Goal: Information Seeking & Learning: Learn about a topic

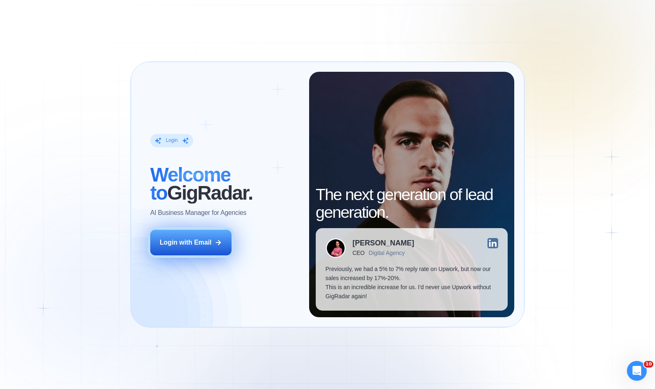
click at [200, 246] on div "Login with Email" at bounding box center [186, 242] width 52 height 9
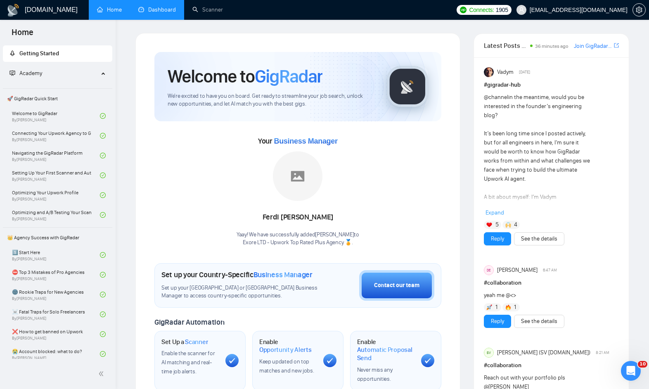
click at [141, 7] on link "Dashboard" at bounding box center [157, 9] width 38 height 7
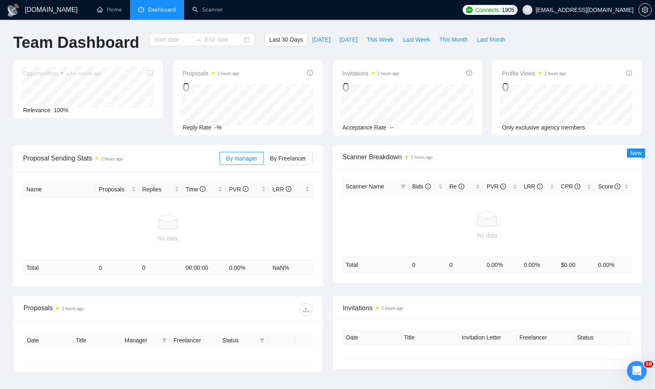
type input "[DATE]"
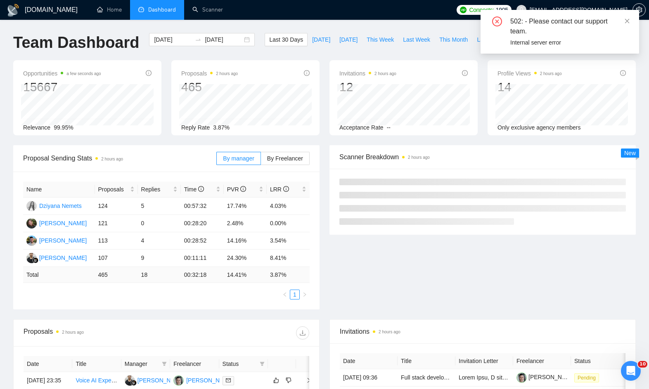
drag, startPoint x: 314, startPoint y: 56, endPoint x: 362, endPoint y: 55, distance: 48.3
click at [314, 56] on div "Last 30 Days Today Yesterday This Week Last Week This Month Last Month" at bounding box center [387, 46] width 255 height 27
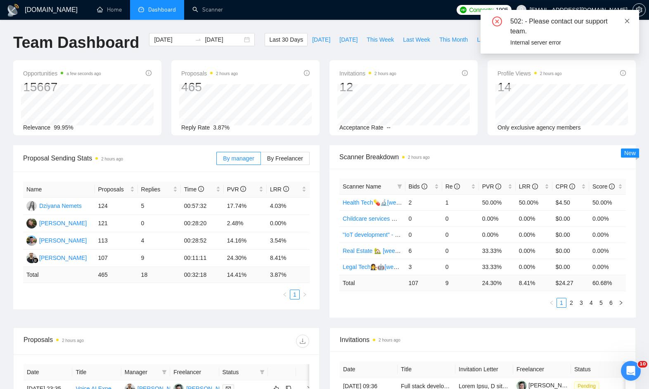
click at [629, 20] on icon "close" at bounding box center [627, 21] width 5 height 5
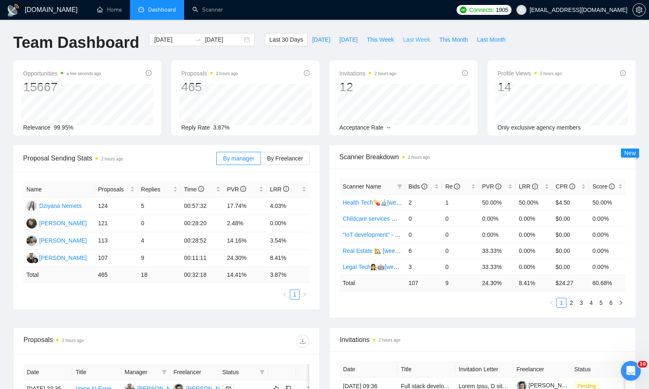
click at [424, 40] on span "Last Week" at bounding box center [416, 39] width 27 height 9
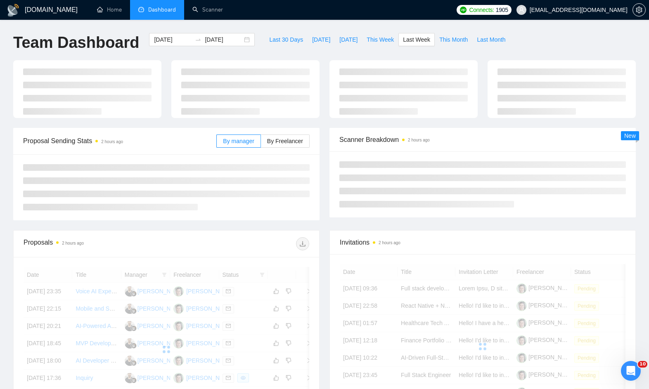
type input "2025-09-22"
type input "2025-09-28"
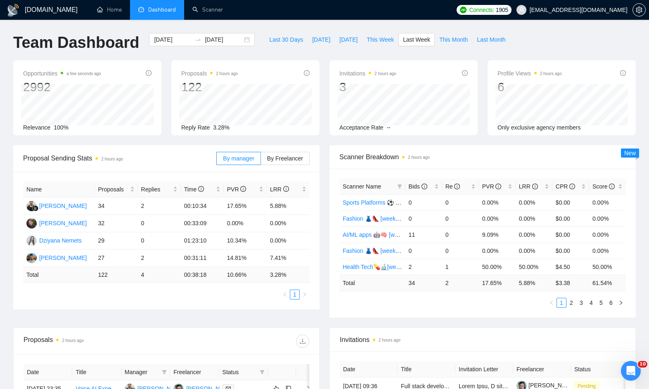
click at [169, 149] on div "Proposal Sending Stats 2 hours ago" at bounding box center [119, 159] width 193 height 24
click at [159, 243] on td "0" at bounding box center [159, 241] width 43 height 17
click at [224, 240] on td "10.34%" at bounding box center [245, 241] width 43 height 17
click at [172, 155] on span "Proposal Sending Stats 2 hours ago" at bounding box center [119, 158] width 193 height 10
click at [172, 154] on span "Proposal Sending Stats 2 hours ago" at bounding box center [119, 158] width 193 height 10
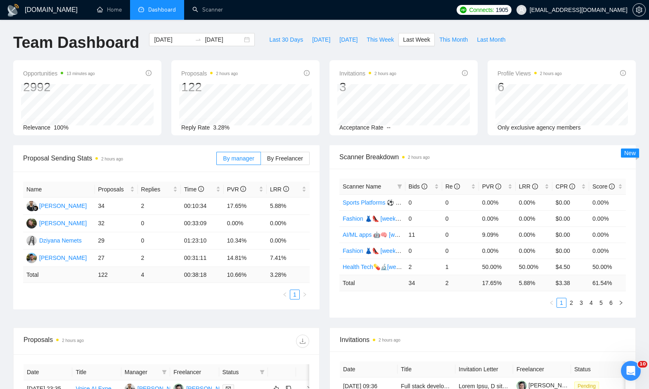
click at [235, 52] on div "2025-09-22 2025-09-28" at bounding box center [202, 46] width 116 height 27
drag, startPoint x: 148, startPoint y: 204, endPoint x: 127, endPoint y: 212, distance: 22.3
click at [127, 212] on tr "Ferdi Gilang Pratama 34 2 00:10:34 17.65% 5.88%" at bounding box center [166, 206] width 287 height 17
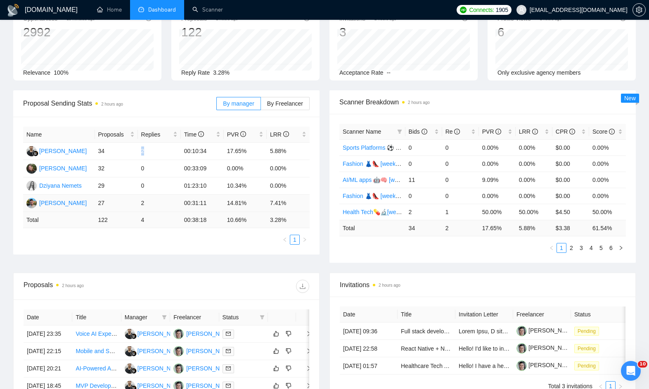
scroll to position [150, 0]
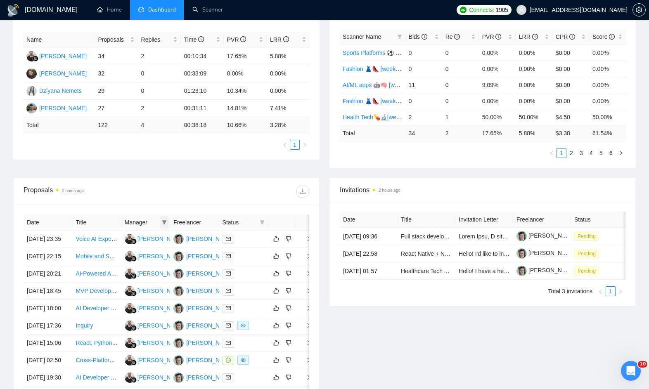
click at [165, 223] on icon "filter" at bounding box center [164, 223] width 5 height 4
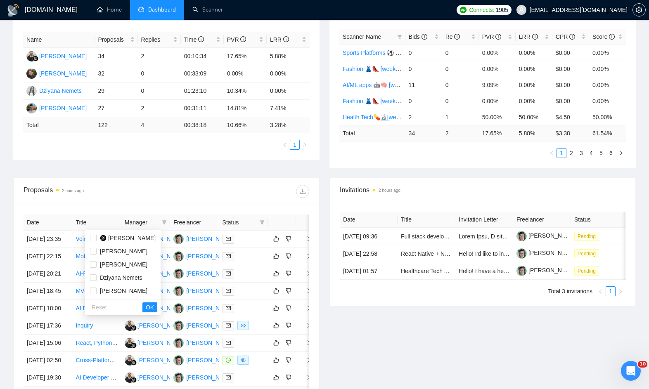
click at [236, 186] on div at bounding box center [237, 191] width 143 height 13
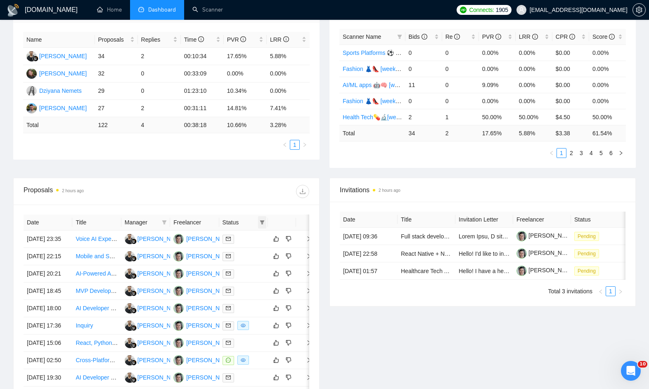
click at [263, 222] on icon "filter" at bounding box center [262, 223] width 5 height 4
click at [240, 239] on span "Chat" at bounding box center [236, 238] width 16 height 7
drag, startPoint x: 256, startPoint y: 265, endPoint x: 246, endPoint y: 244, distance: 22.5
click at [256, 265] on span "OK" at bounding box center [256, 267] width 8 height 9
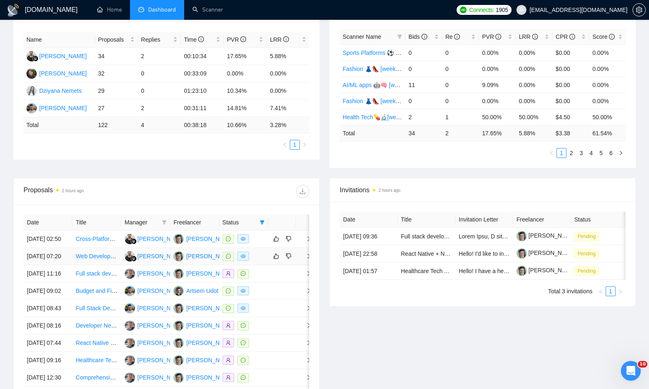
click at [263, 261] on div at bounding box center [244, 256] width 42 height 9
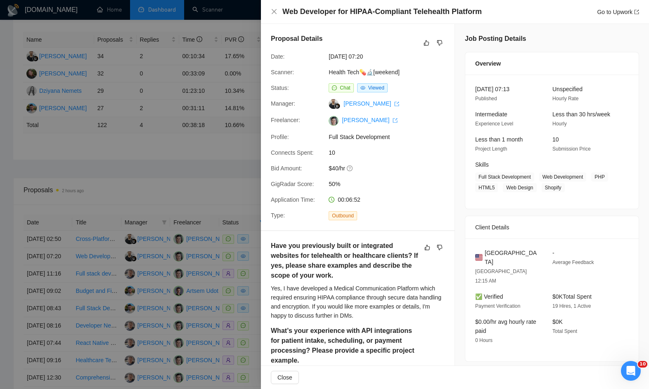
click at [216, 149] on div at bounding box center [324, 194] width 649 height 389
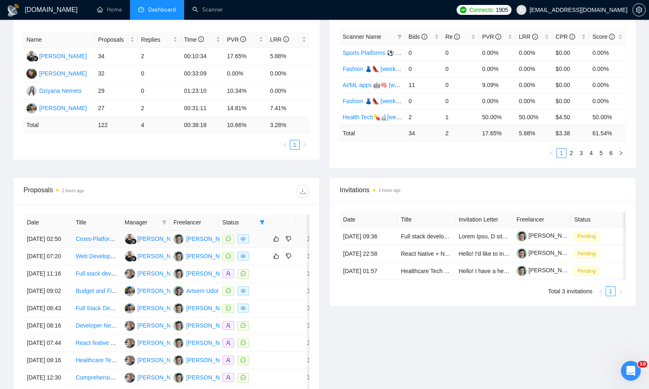
click at [261, 241] on div at bounding box center [244, 239] width 42 height 9
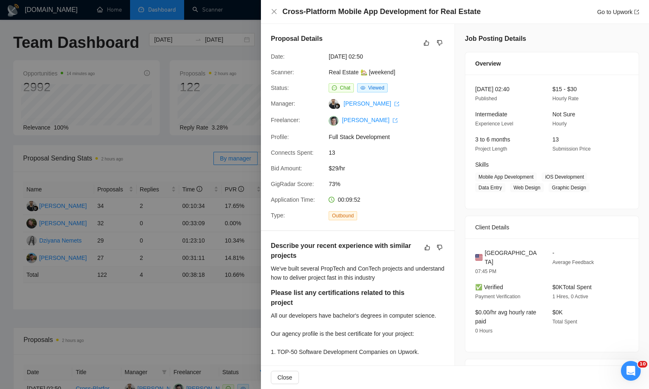
click at [249, 138] on div at bounding box center [324, 194] width 649 height 389
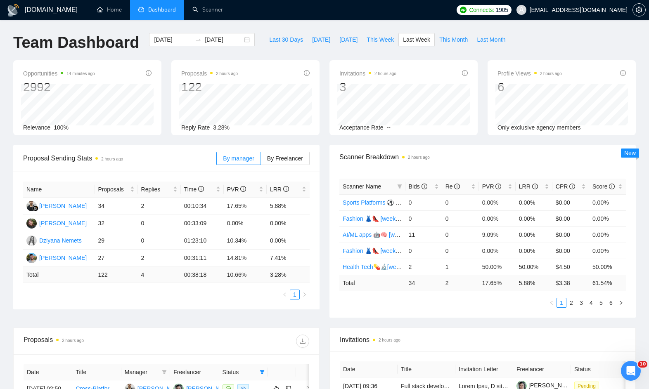
click at [157, 320] on div "Proposal Sending Stats 2 hours ago By manager By Freelancer Name Proposals Repl…" at bounding box center [324, 236] width 633 height 183
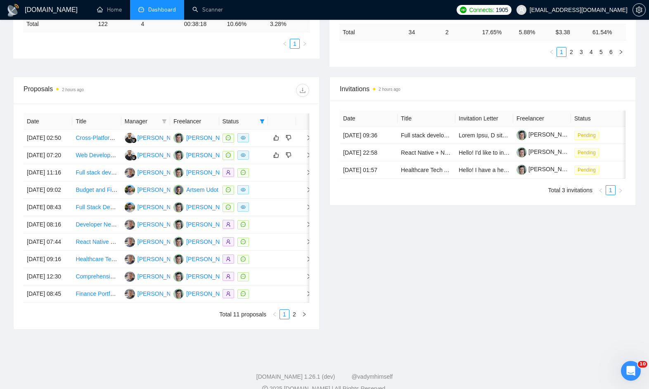
scroll to position [301, 0]
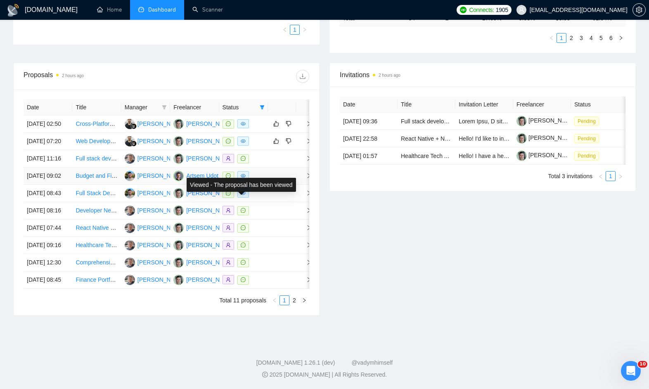
click at [279, 173] on div "Viewed - The proposal has been viewed" at bounding box center [241, 185] width 119 height 24
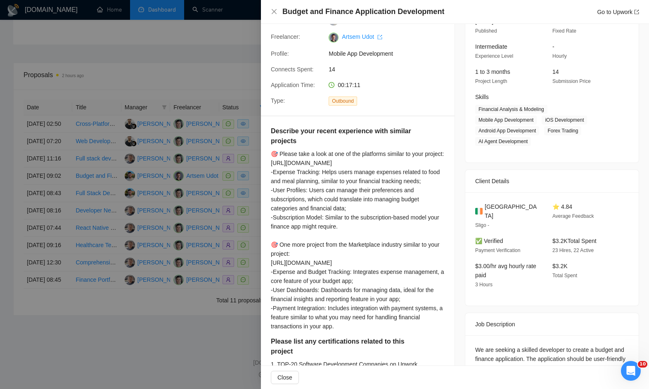
scroll to position [0, 0]
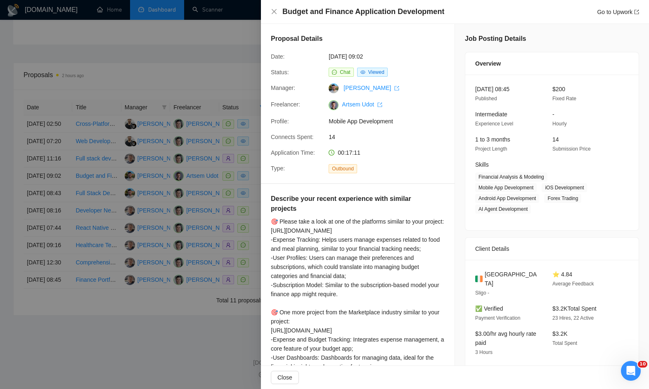
click at [169, 169] on div at bounding box center [324, 194] width 649 height 389
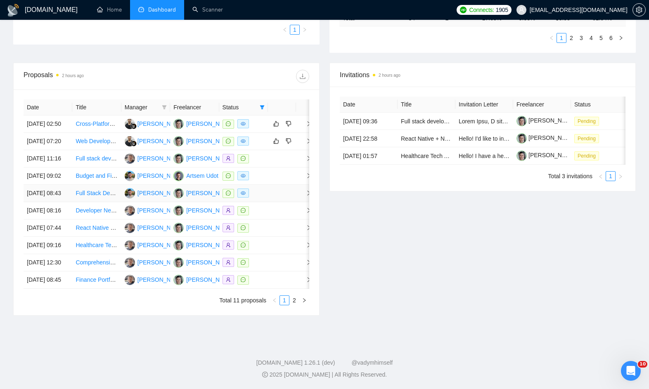
click at [277, 191] on td at bounding box center [282, 193] width 28 height 17
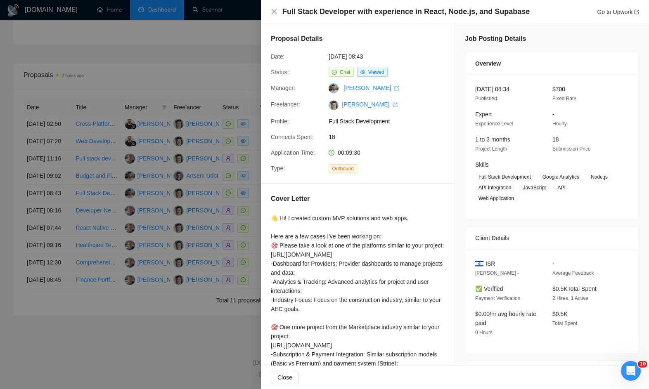
click at [287, 62] on div "Proposal Details Date: 26 Sep, 2025 08:43 Status: Chat Viewed Manager: Andrei K…" at bounding box center [358, 103] width 194 height 159
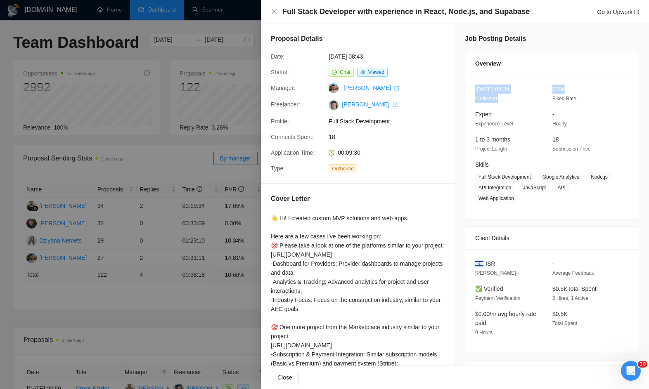
drag, startPoint x: 572, startPoint y: 90, endPoint x: 540, endPoint y: 106, distance: 36.2
click at [531, 90] on div "26 Sep, 2025 08:34 Published $700 Fixed Rate" at bounding box center [546, 94] width 148 height 19
click at [539, 111] on div "26 Sep, 2025 08:34 Published $700 Fixed Rate Expert Experience Level - Hourly 1…" at bounding box center [551, 147] width 173 height 145
click at [549, 100] on div "$700 Fixed Rate" at bounding box center [584, 94] width 71 height 19
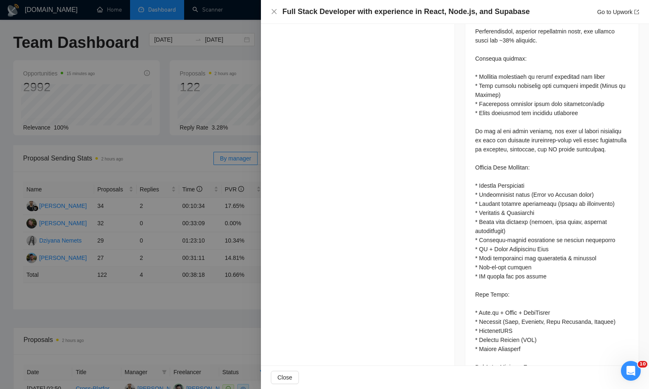
scroll to position [741, 0]
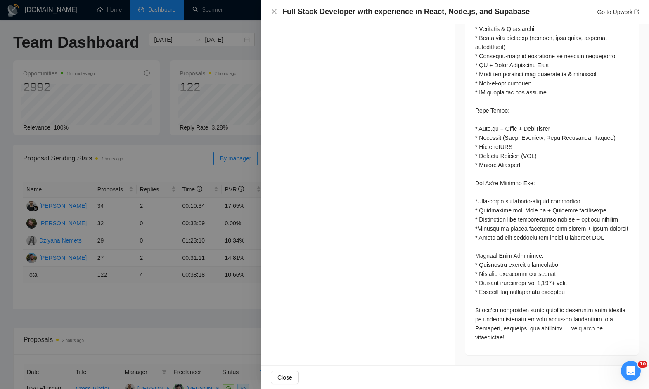
click at [468, 184] on div at bounding box center [551, 7] width 173 height 695
click at [214, 197] on div at bounding box center [324, 194] width 649 height 389
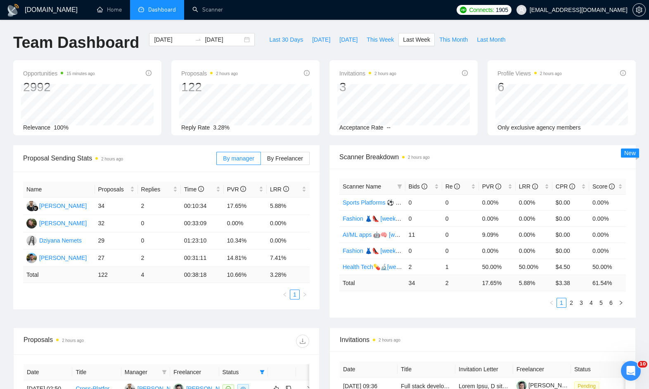
click at [159, 164] on div "Proposal Sending Stats 2 hours ago" at bounding box center [119, 159] width 193 height 24
click at [163, 167] on div "Proposal Sending Stats 2 hours ago" at bounding box center [119, 159] width 193 height 24
click at [64, 299] on ul "1" at bounding box center [166, 295] width 287 height 10
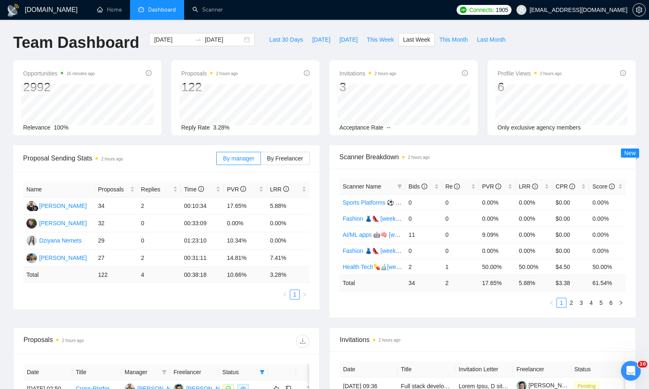
click at [64, 299] on ul "1" at bounding box center [166, 295] width 287 height 10
click at [120, 169] on div "Proposal Sending Stats 2 hours ago" at bounding box center [119, 159] width 193 height 24
click at [119, 171] on div "Proposal Sending Stats 2 hours ago By manager By Freelancer" at bounding box center [166, 158] width 287 height 26
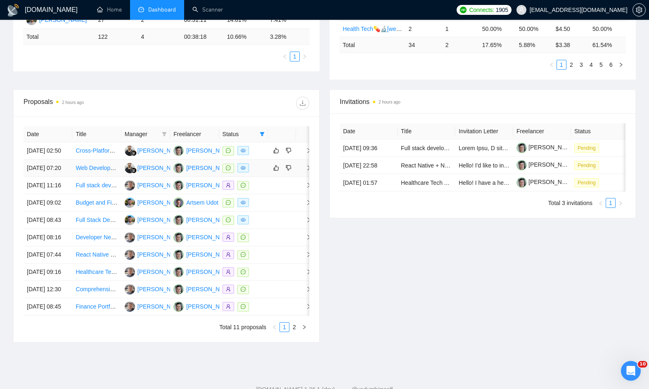
scroll to position [256, 0]
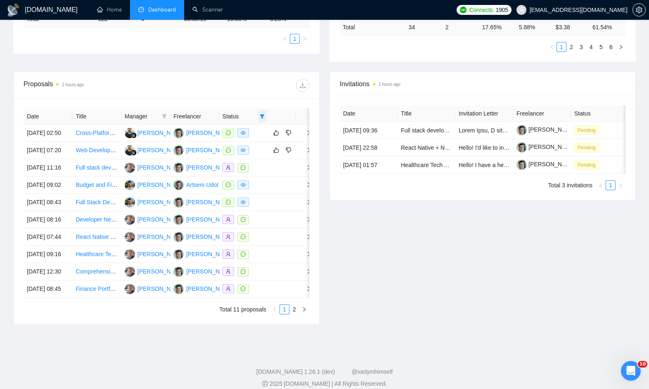
click at [261, 115] on icon "filter" at bounding box center [262, 116] width 5 height 4
click at [231, 134] on span "Chat" at bounding box center [236, 132] width 16 height 7
checkbox input "false"
click at [252, 159] on span "OK" at bounding box center [256, 161] width 8 height 9
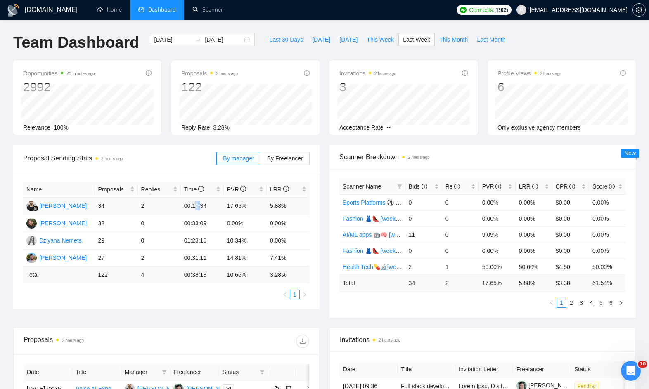
drag, startPoint x: 195, startPoint y: 206, endPoint x: 203, endPoint y: 206, distance: 8.3
click at [203, 206] on td "00:10:34" at bounding box center [202, 206] width 43 height 17
click at [319, 88] on div "Proposals 2 hours ago 122 Reply Rate 3.28%" at bounding box center [245, 97] width 148 height 75
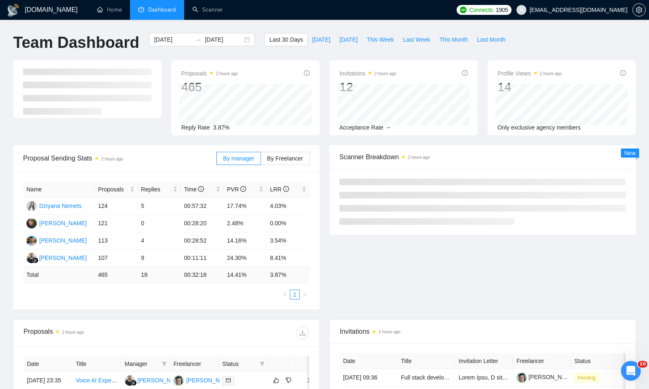
click at [182, 159] on span "Proposal Sending Stats 2 hours ago" at bounding box center [119, 158] width 193 height 10
click at [184, 146] on div "Proposal Sending Stats 2 hours ago By manager By Freelancer" at bounding box center [166, 158] width 287 height 26
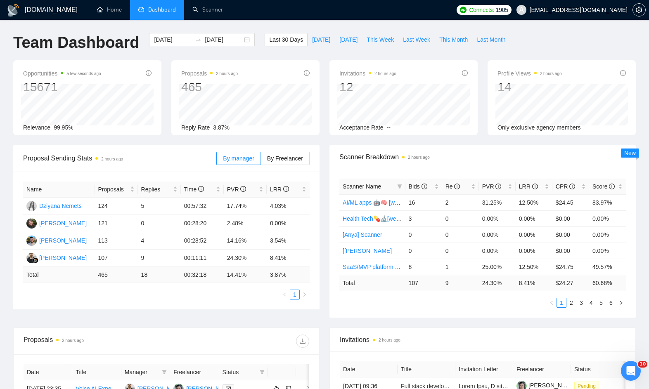
click at [322, 134] on div "Proposals 2 hours ago 465 Reply Rate 3.87%" at bounding box center [245, 97] width 158 height 75
click at [322, 143] on div "Opportunities a few seconds ago 15671 Relevance 99.95% Proposals 2 hours ago 46…" at bounding box center [324, 102] width 633 height 85
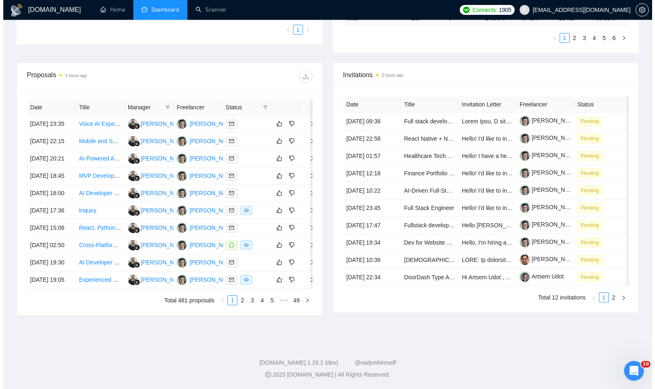
scroll to position [302, 0]
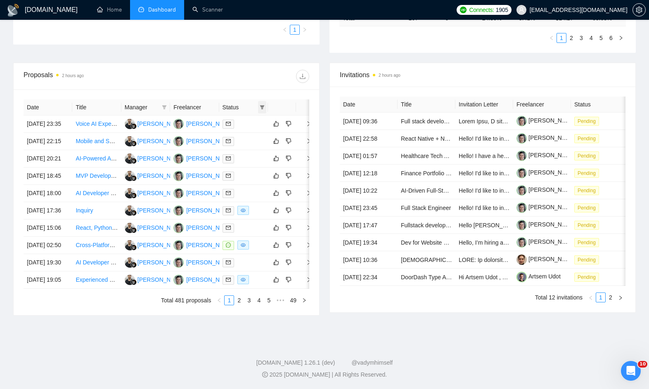
click at [263, 101] on span at bounding box center [262, 107] width 8 height 12
click at [262, 70] on div at bounding box center [237, 76] width 143 height 13
click at [261, 105] on icon "filter" at bounding box center [262, 107] width 5 height 5
click at [242, 121] on span "Chat" at bounding box center [236, 124] width 16 height 7
checkbox input "true"
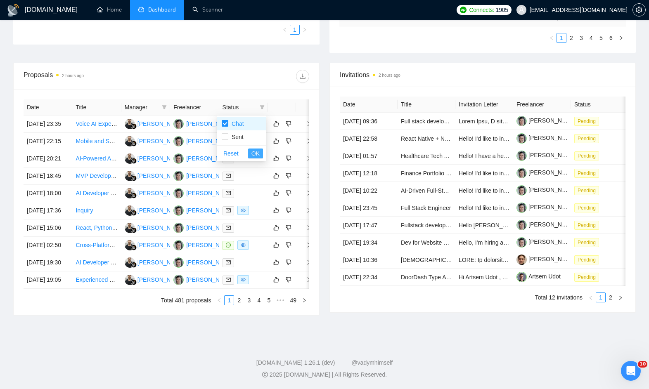
click at [258, 149] on span "OK" at bounding box center [256, 153] width 8 height 9
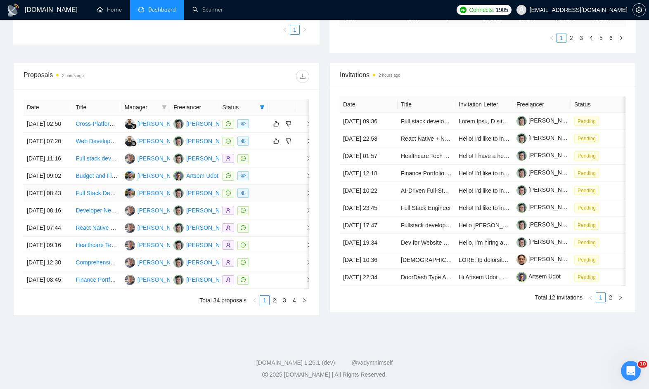
click at [261, 189] on div at bounding box center [244, 193] width 42 height 9
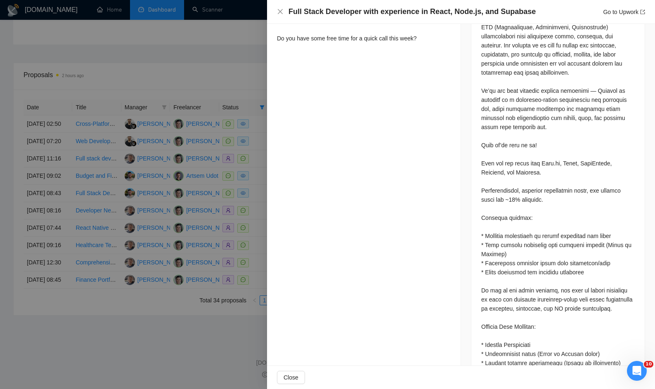
scroll to position [380, 0]
drag, startPoint x: 481, startPoint y: 247, endPoint x: 510, endPoint y: 252, distance: 28.9
click at [510, 252] on div at bounding box center [558, 350] width 173 height 695
click at [510, 252] on div at bounding box center [559, 349] width 154 height 672
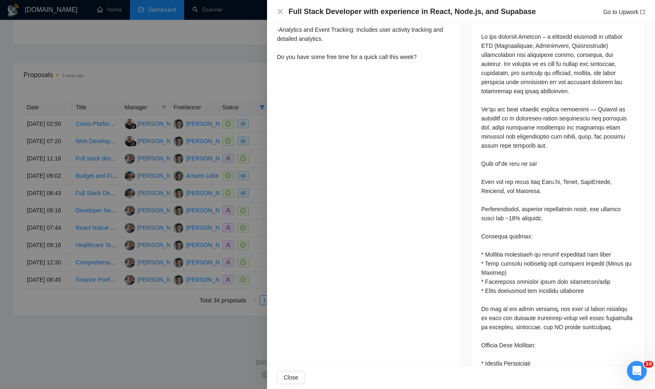
scroll to position [0, 0]
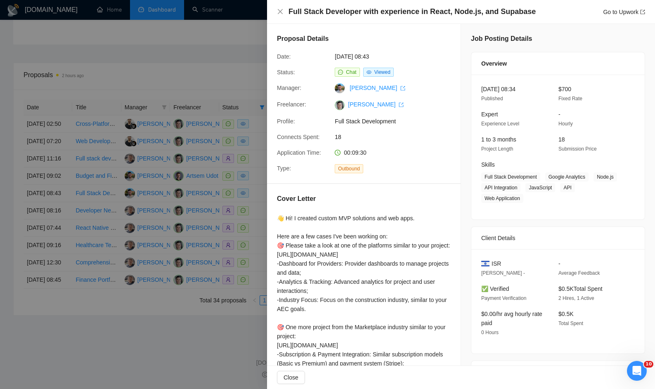
click at [539, 156] on div "26 Sep, 2025 08:34 Published $700 Fixed Rate Expert Experience Level - Hourly 1…" at bounding box center [558, 147] width 173 height 145
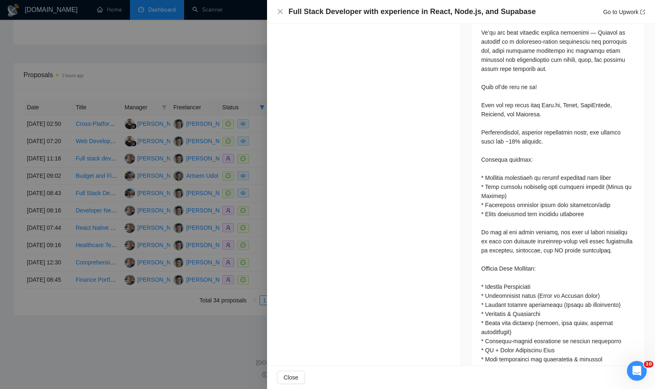
scroll to position [741, 0]
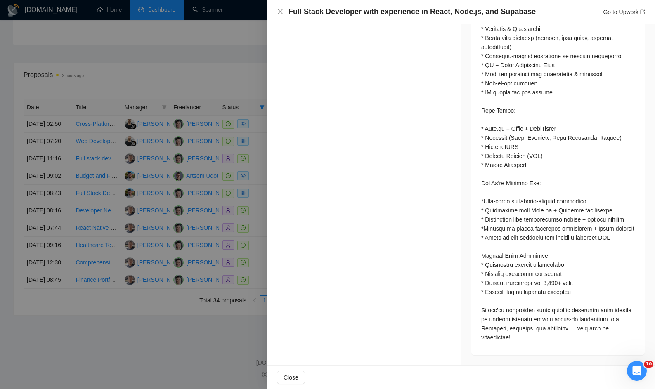
click at [472, 249] on div at bounding box center [558, 7] width 173 height 695
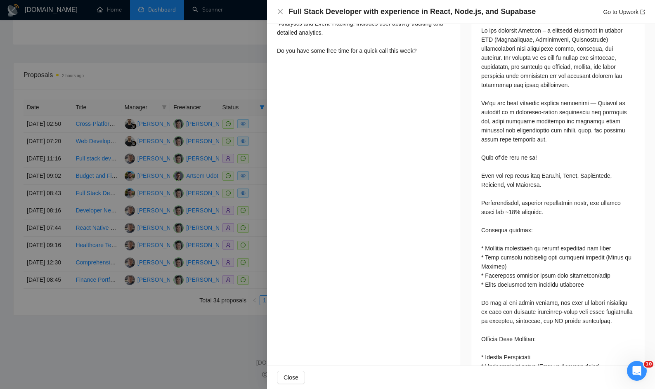
scroll to position [407, 0]
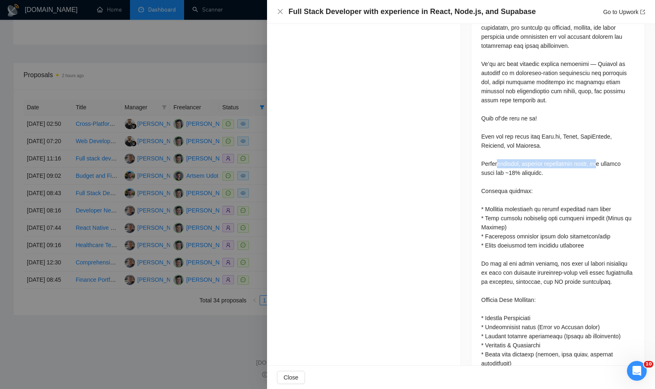
drag, startPoint x: 573, startPoint y: 163, endPoint x: 555, endPoint y: 167, distance: 18.5
click at [599, 163] on div at bounding box center [559, 323] width 154 height 672
click at [492, 176] on div at bounding box center [559, 323] width 154 height 672
drag, startPoint x: 542, startPoint y: 212, endPoint x: 568, endPoint y: 213, distance: 26.4
click at [568, 213] on div at bounding box center [559, 323] width 154 height 672
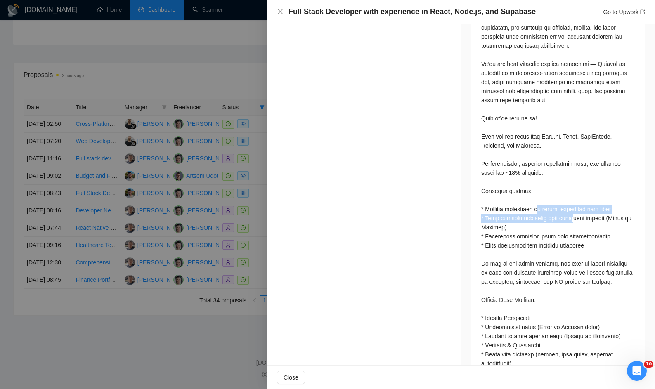
click at [525, 213] on div at bounding box center [559, 323] width 154 height 672
drag, startPoint x: 491, startPoint y: 211, endPoint x: 593, endPoint y: 212, distance: 102.8
click at [593, 212] on div at bounding box center [559, 323] width 154 height 672
drag, startPoint x: 591, startPoint y: 211, endPoint x: 504, endPoint y: 173, distance: 94.7
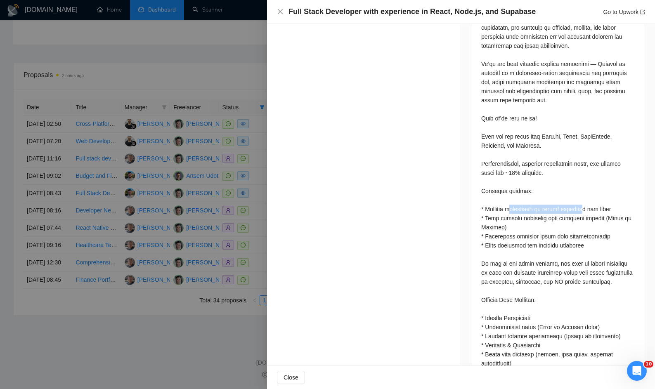
click at [509, 207] on div at bounding box center [559, 323] width 154 height 672
drag, startPoint x: 507, startPoint y: 172, endPoint x: 514, endPoint y: 173, distance: 7.1
click at [514, 173] on div at bounding box center [559, 323] width 154 height 672
click at [513, 176] on div at bounding box center [559, 323] width 154 height 672
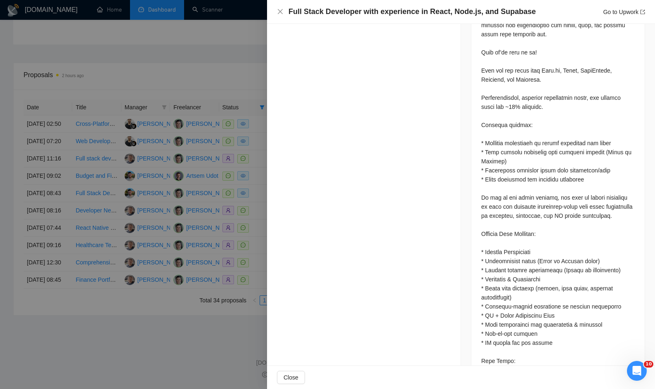
scroll to position [472, 0]
click at [472, 203] on div at bounding box center [558, 258] width 173 height 695
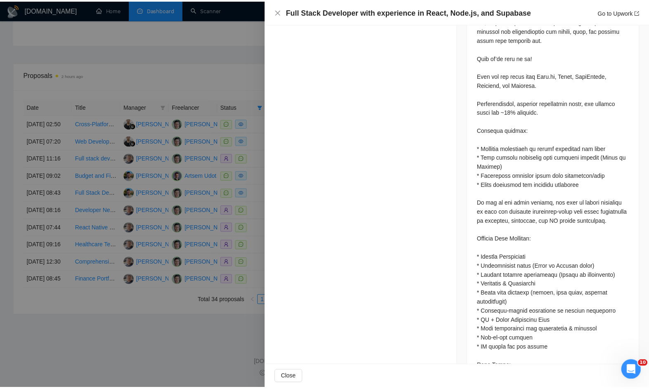
scroll to position [468, 0]
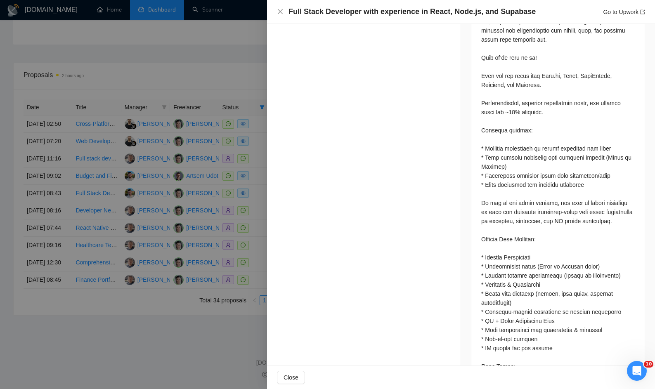
click at [239, 185] on div at bounding box center [327, 194] width 655 height 389
